Goal: Find specific page/section: Find specific page/section

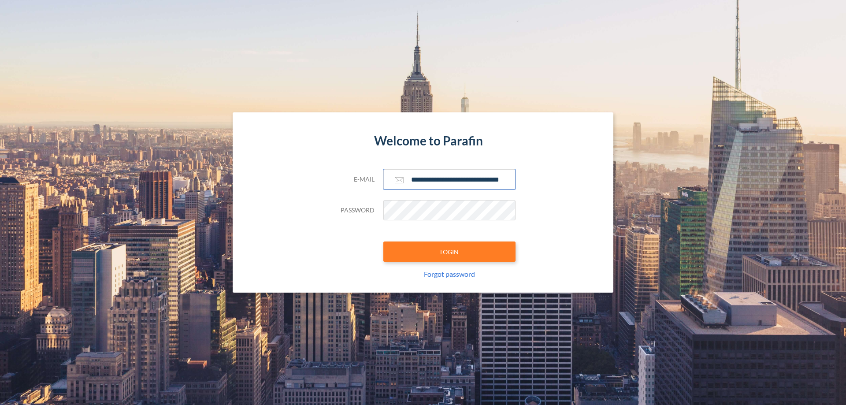
type input "**********"
click at [450, 252] on button "LOGIN" at bounding box center [449, 252] width 132 height 20
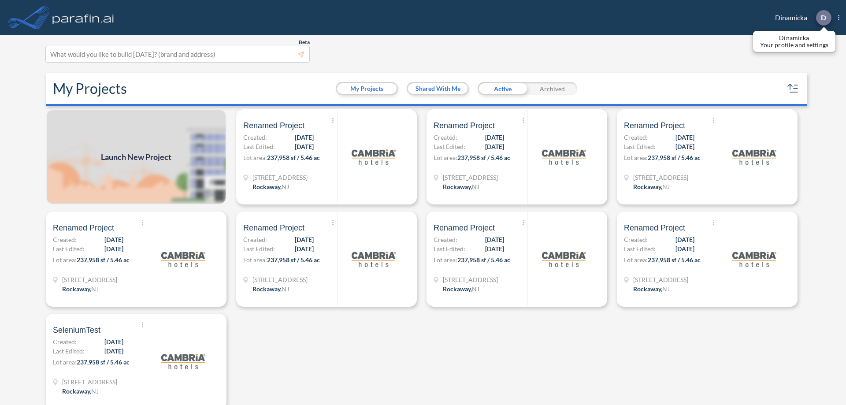
click at [823, 18] on p "D" at bounding box center [823, 18] width 5 height 8
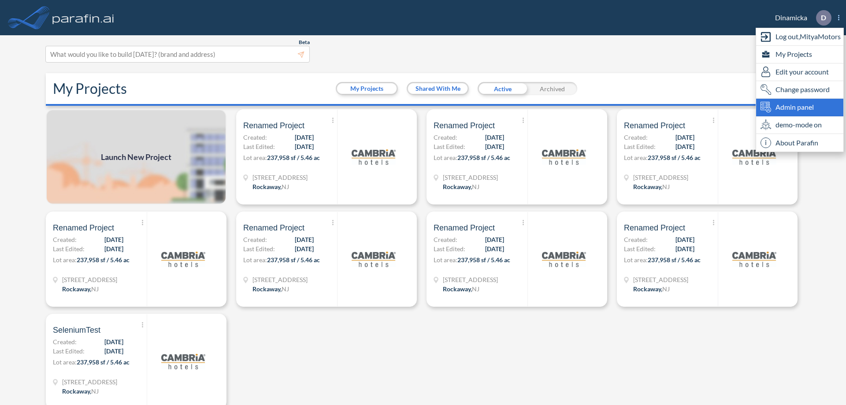
click at [800, 107] on span "Admin panel" at bounding box center [795, 107] width 38 height 11
